Goal: Information Seeking & Learning: Learn about a topic

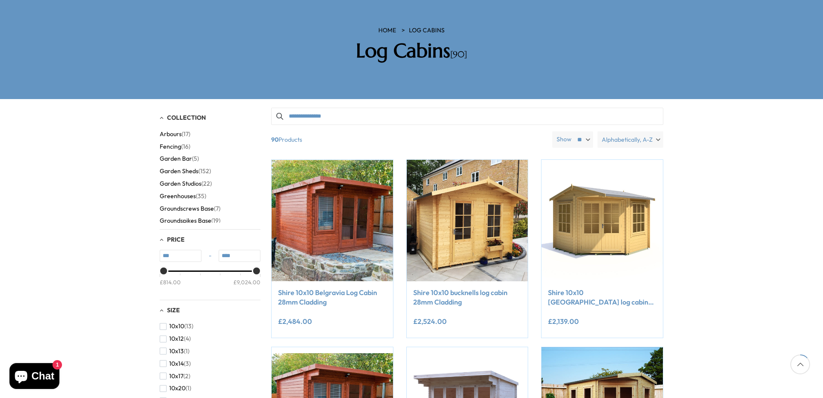
click at [197, 180] on span "Garden Studios" at bounding box center [181, 183] width 42 height 7
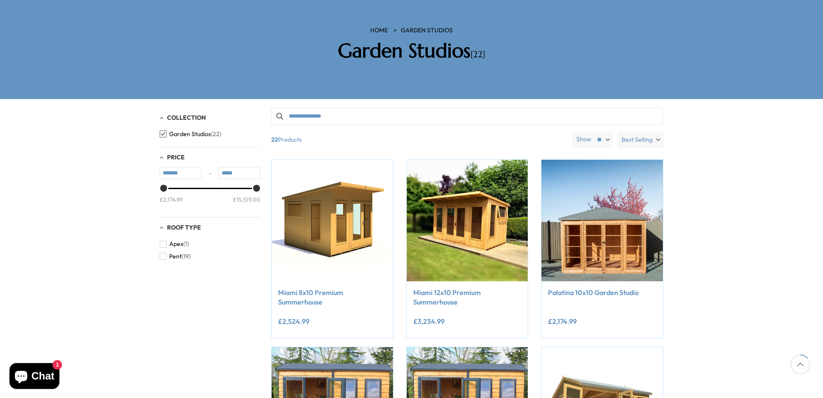
scroll to position [172, 0]
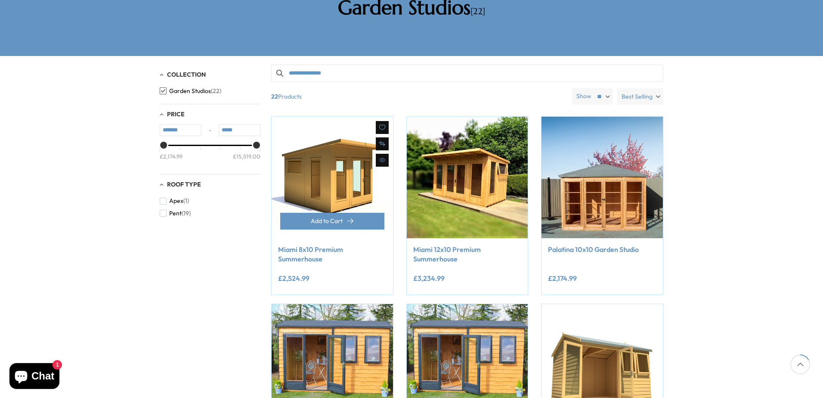
click at [292, 245] on link "Miami 8x10 Premium Summerhouse" at bounding box center [332, 254] width 109 height 19
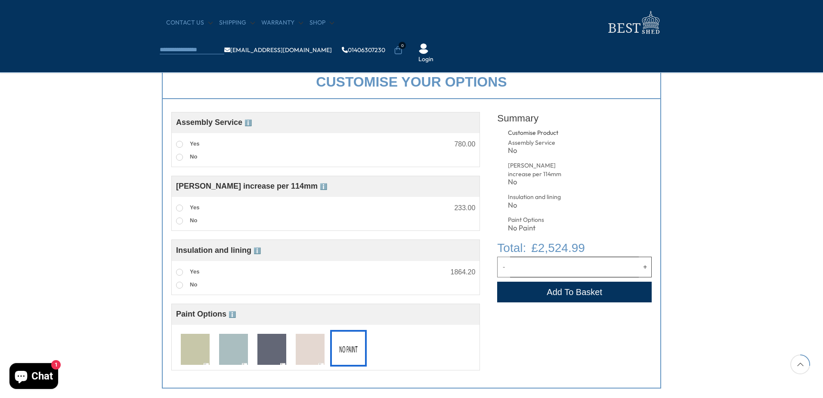
scroll to position [344, 0]
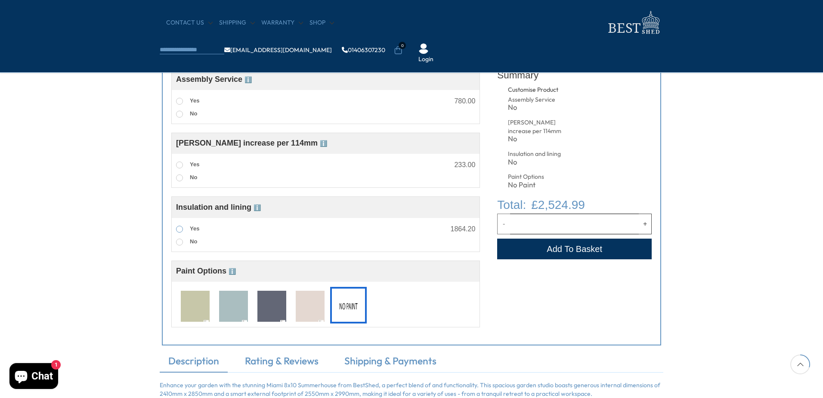
click at [179, 229] on span at bounding box center [179, 229] width 7 height 7
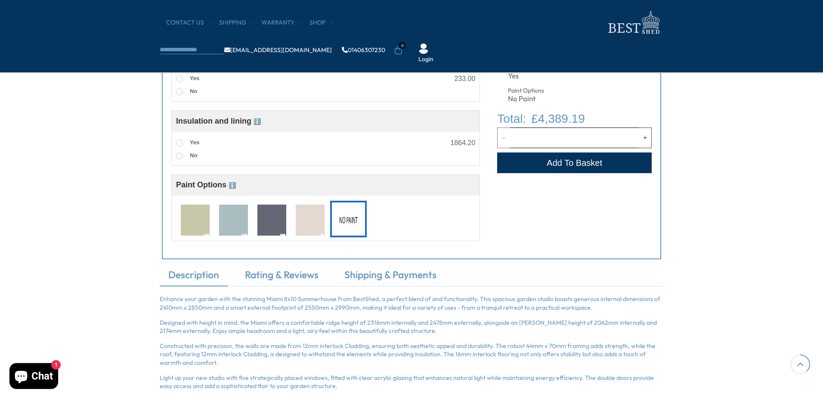
scroll to position [474, 0]
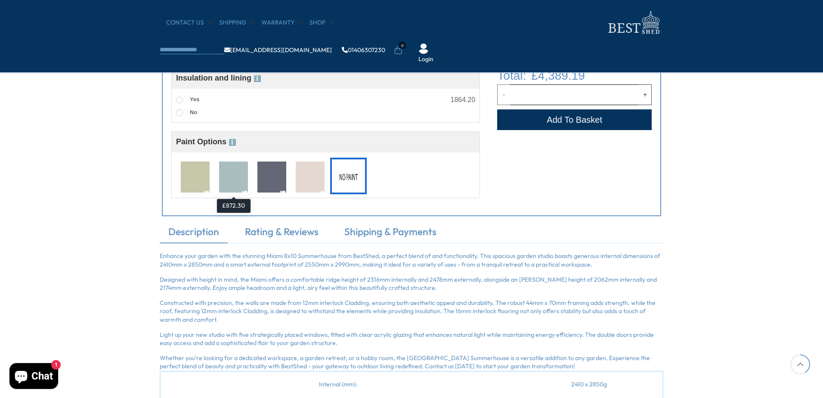
click at [229, 183] on img at bounding box center [233, 177] width 29 height 32
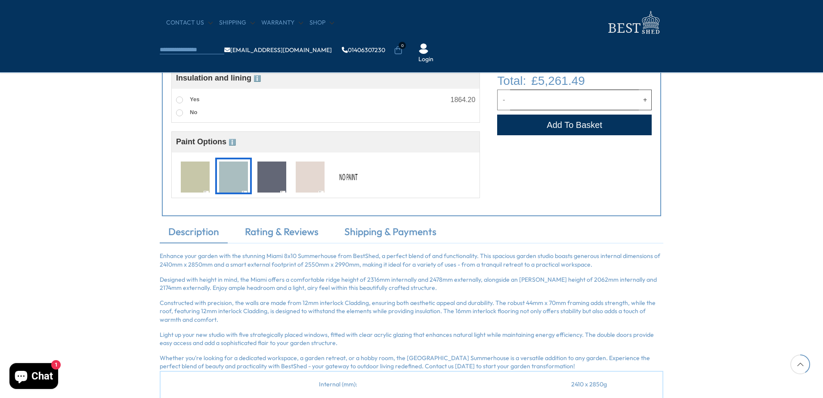
click at [310, 177] on img at bounding box center [310, 177] width 29 height 32
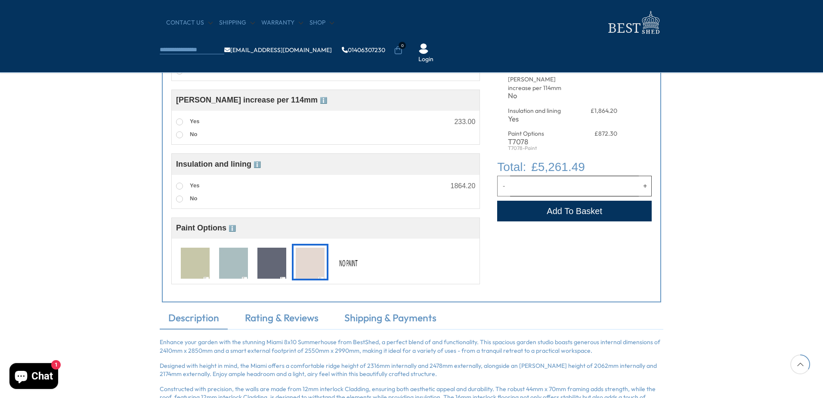
scroll to position [344, 0]
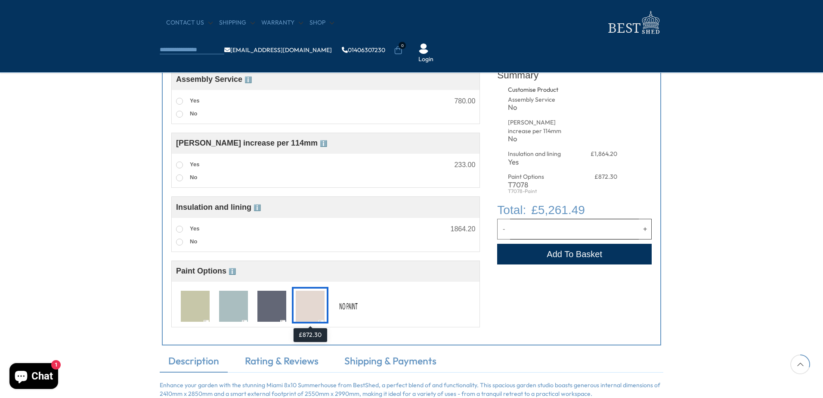
click at [303, 300] on img at bounding box center [310, 307] width 29 height 32
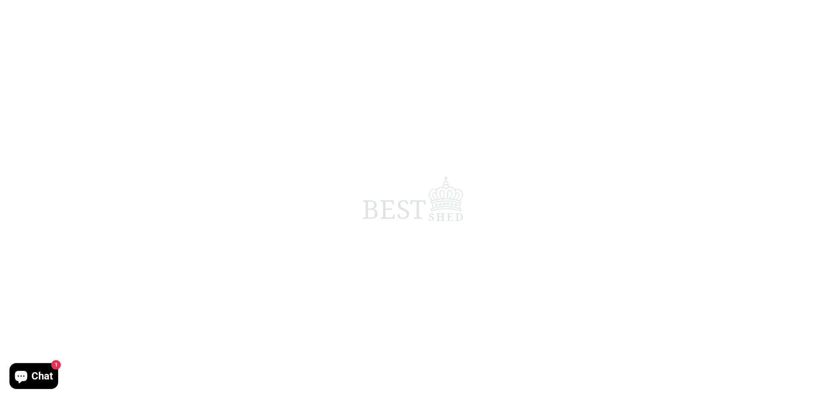
scroll to position [344, 0]
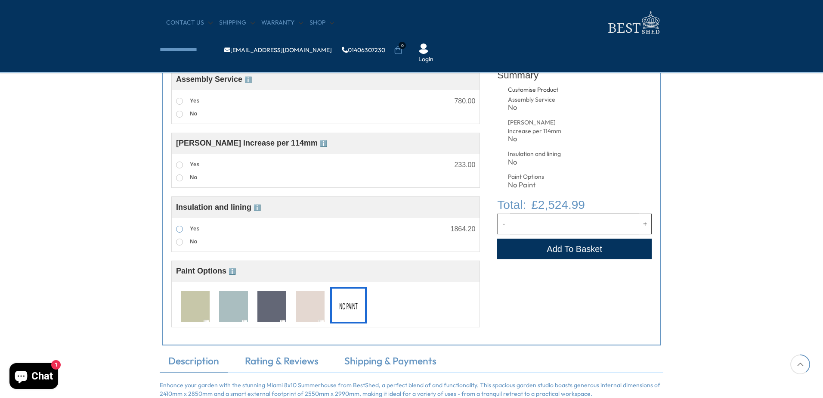
click at [179, 231] on span at bounding box center [179, 229] width 7 height 7
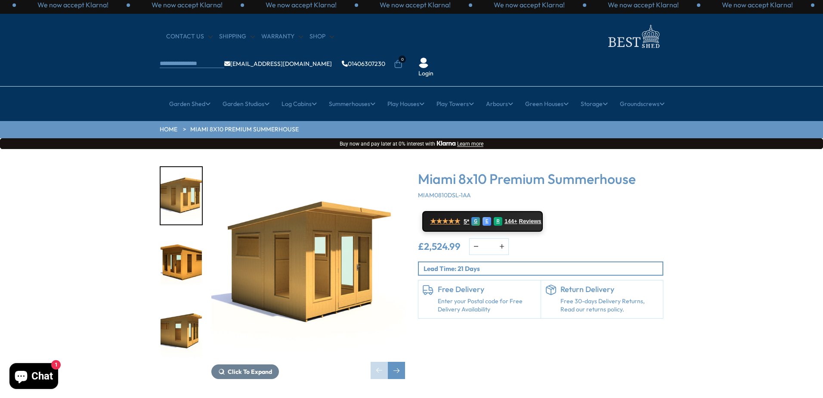
scroll to position [0, 0]
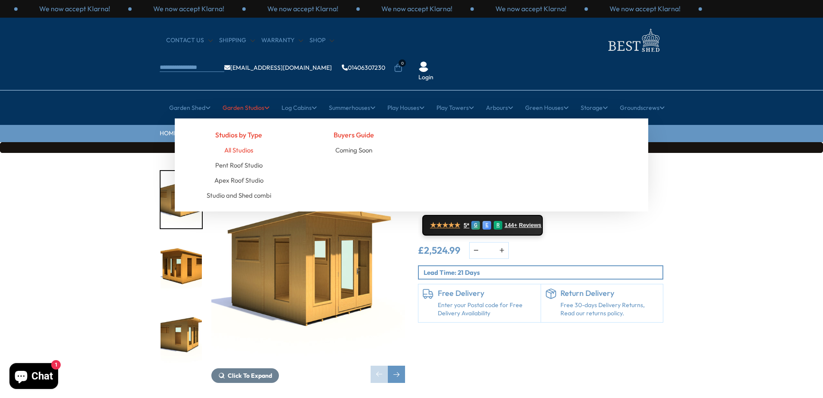
click at [240, 143] on link "All Studios" at bounding box center [238, 150] width 29 height 15
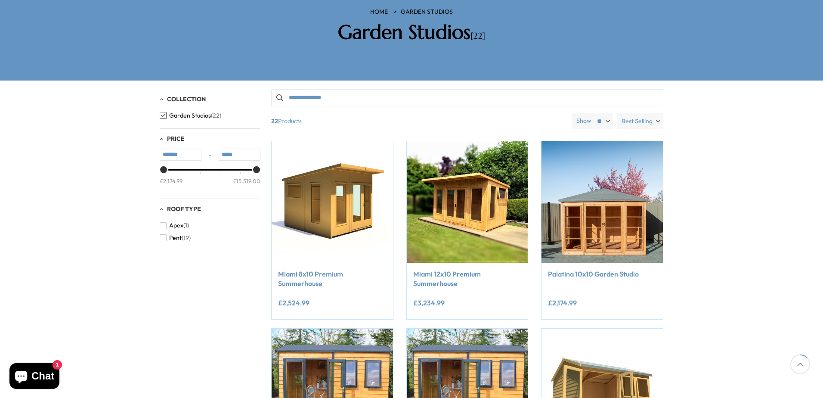
scroll to position [129, 0]
